Goal: Task Accomplishment & Management: Manage account settings

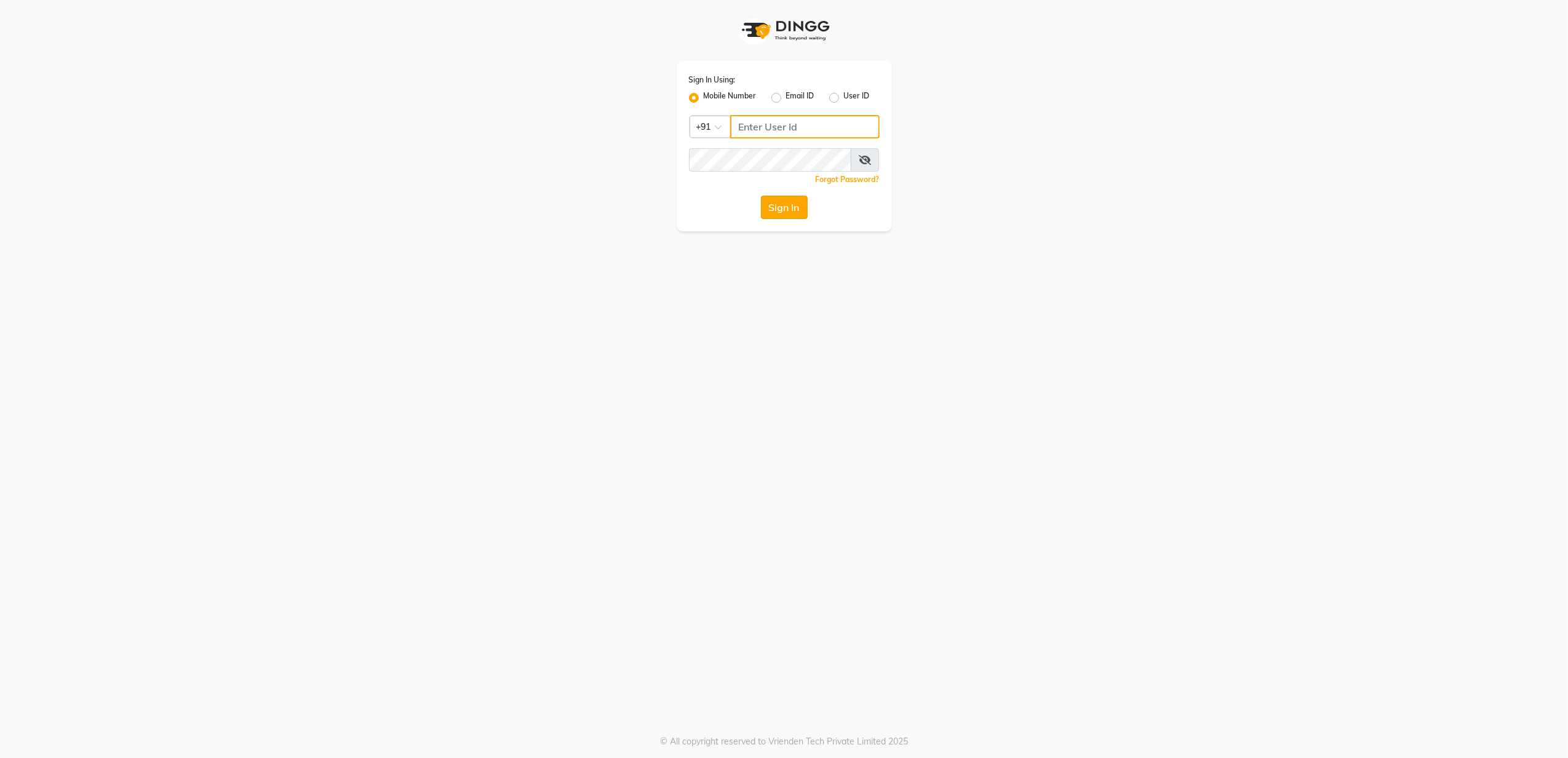
type input "8010688556"
click at [783, 207] on button "Sign In" at bounding box center [784, 207] width 47 height 24
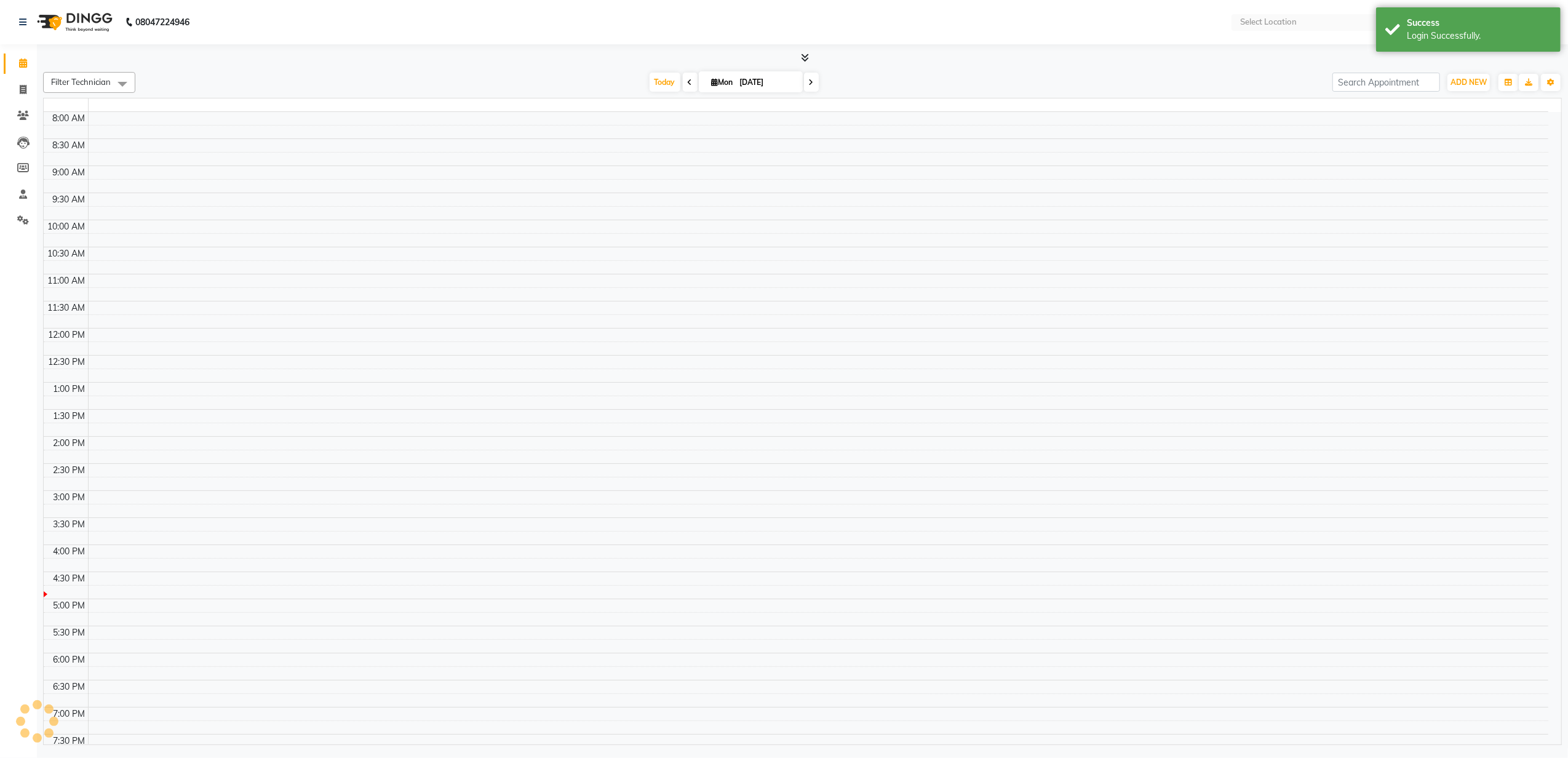
select select "en"
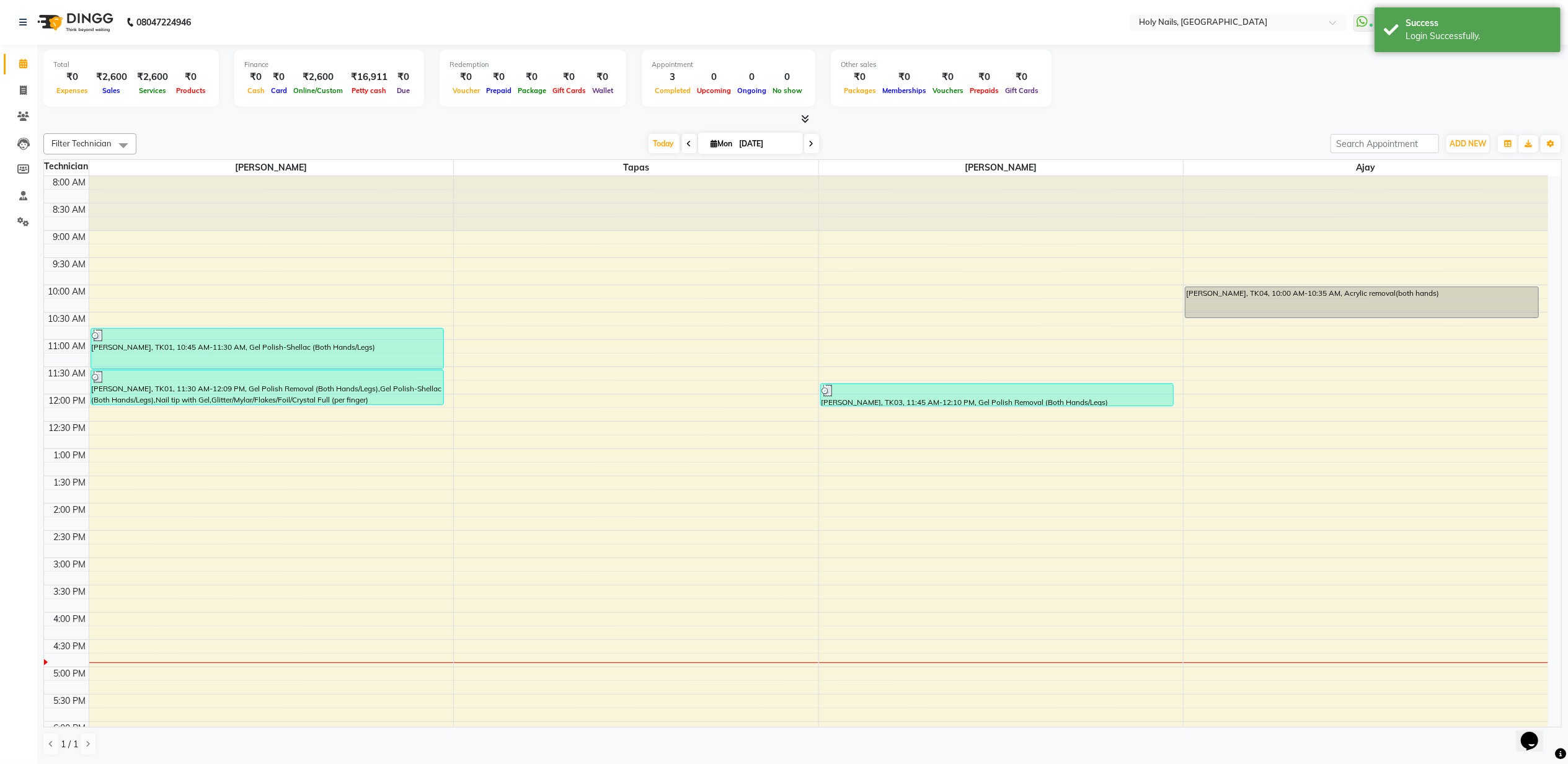
click at [811, 142] on span at bounding box center [812, 144] width 15 height 19
type input "02-09-2025"
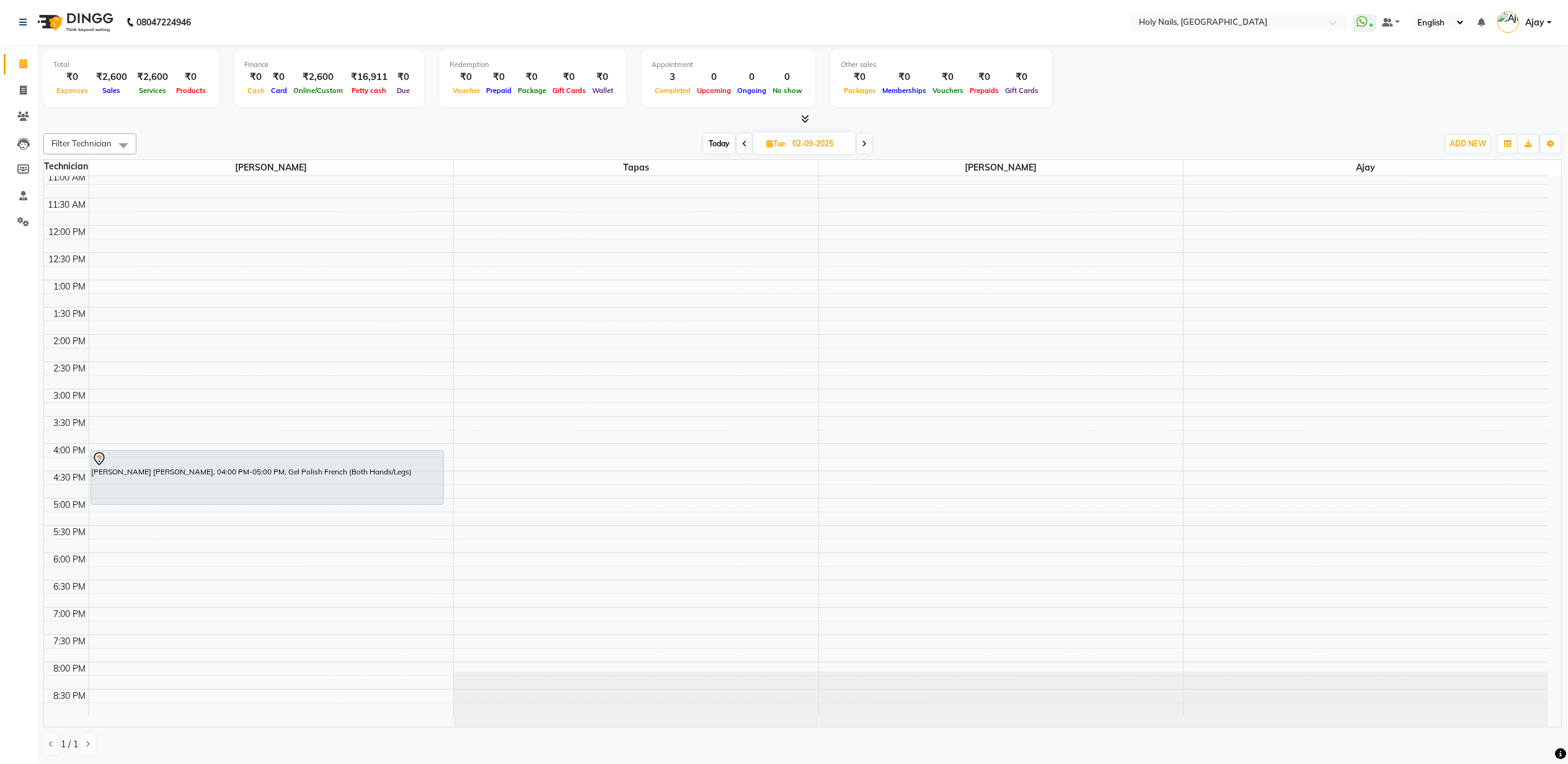
scroll to position [1, 0]
